Goal: Information Seeking & Learning: Learn about a topic

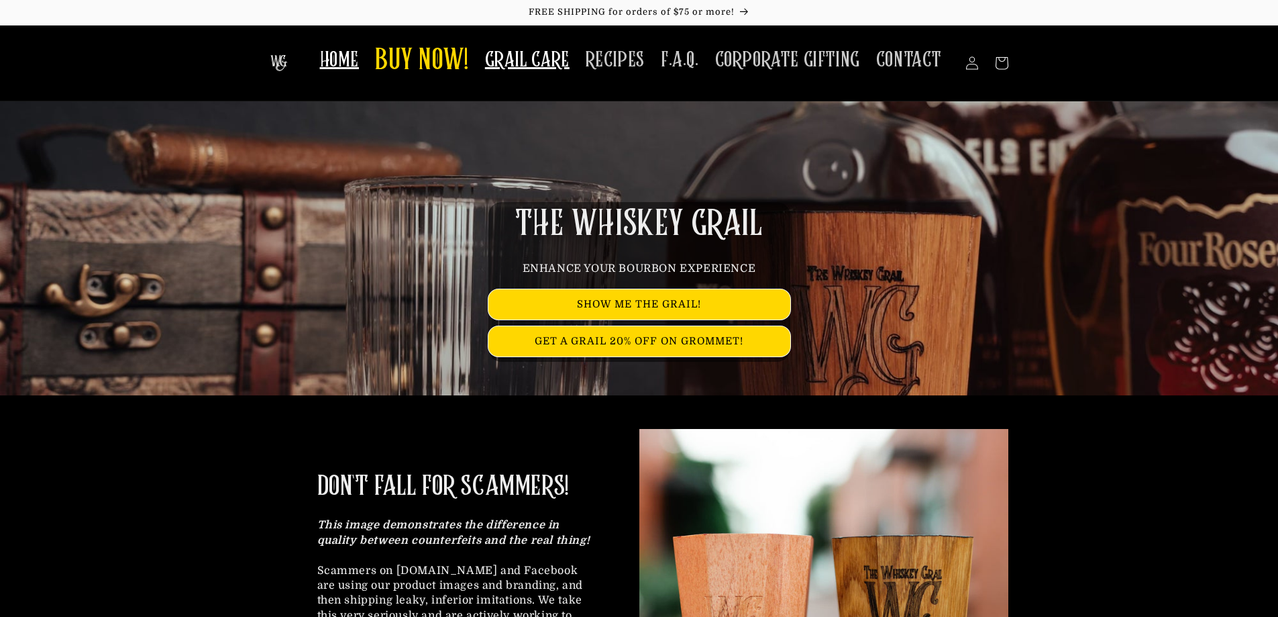
click at [532, 56] on span "GRAIL CARE" at bounding box center [527, 60] width 85 height 26
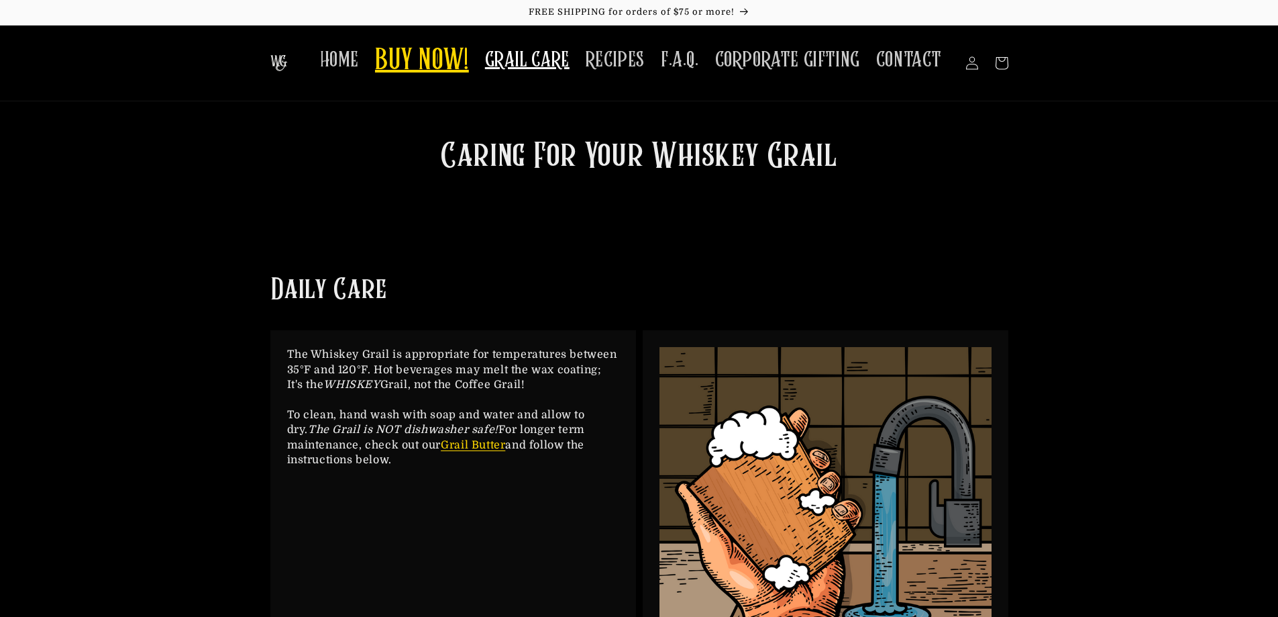
click at [435, 64] on span "BUY NOW!" at bounding box center [422, 61] width 94 height 37
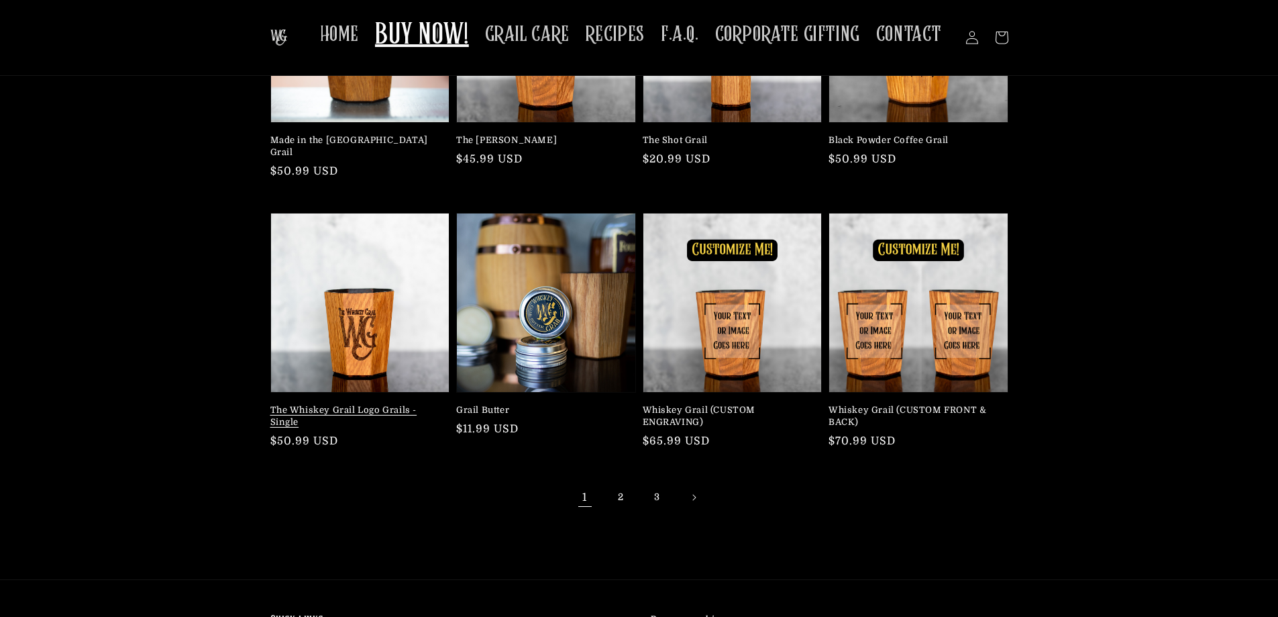
scroll to position [134, 0]
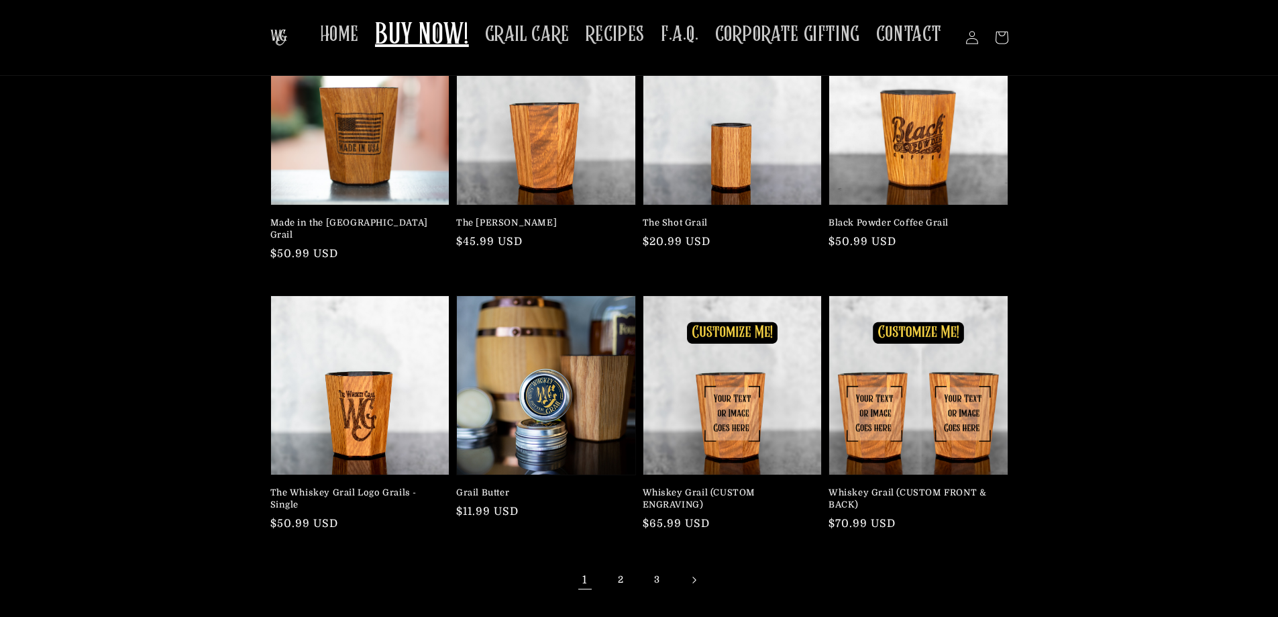
click at [694, 576] on icon "Next page" at bounding box center [694, 579] width 3 height 7
